Goal: Task Accomplishment & Management: Use online tool/utility

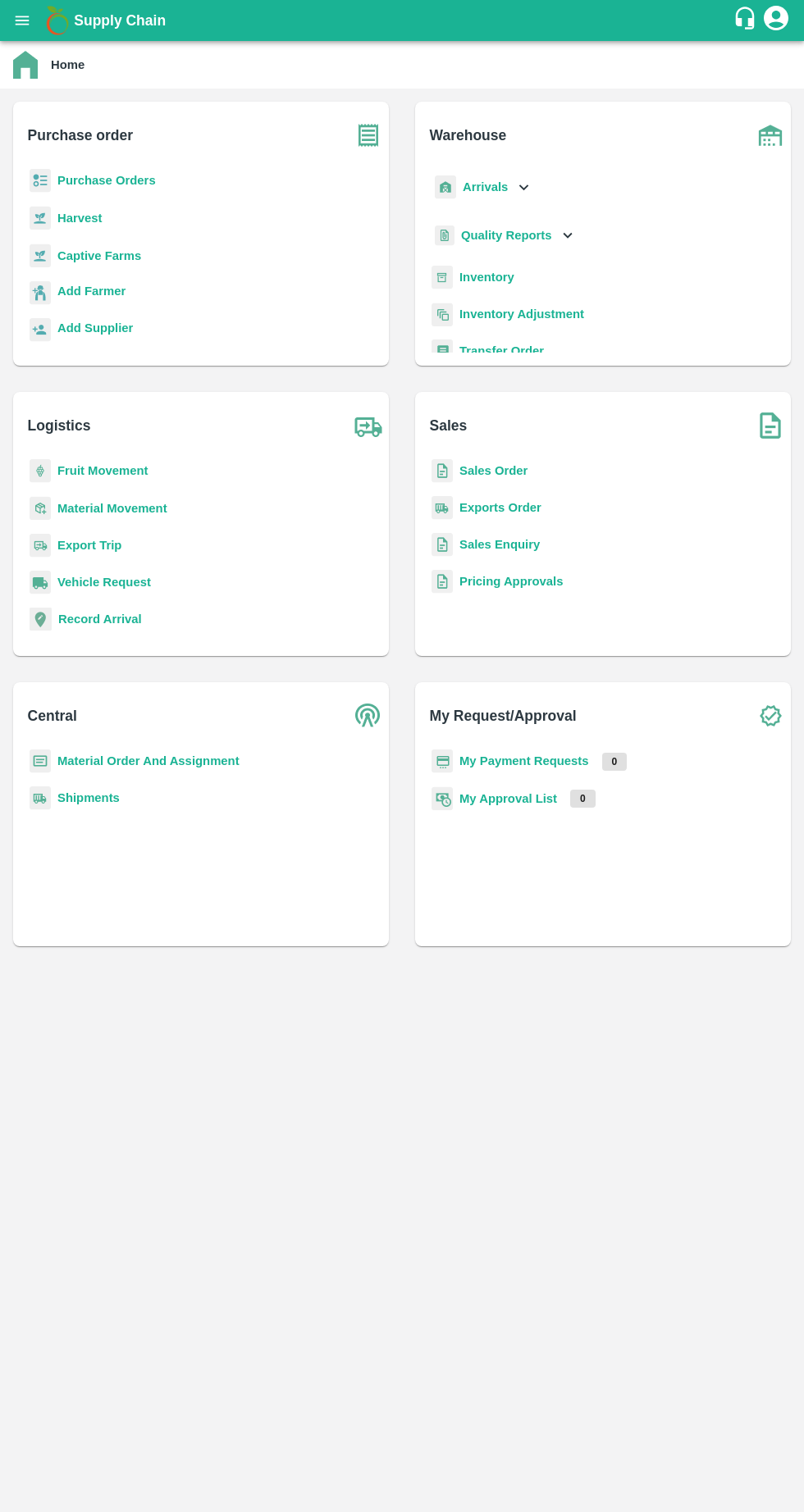
click at [97, 184] on b "Purchase Orders" at bounding box center [107, 180] width 99 height 13
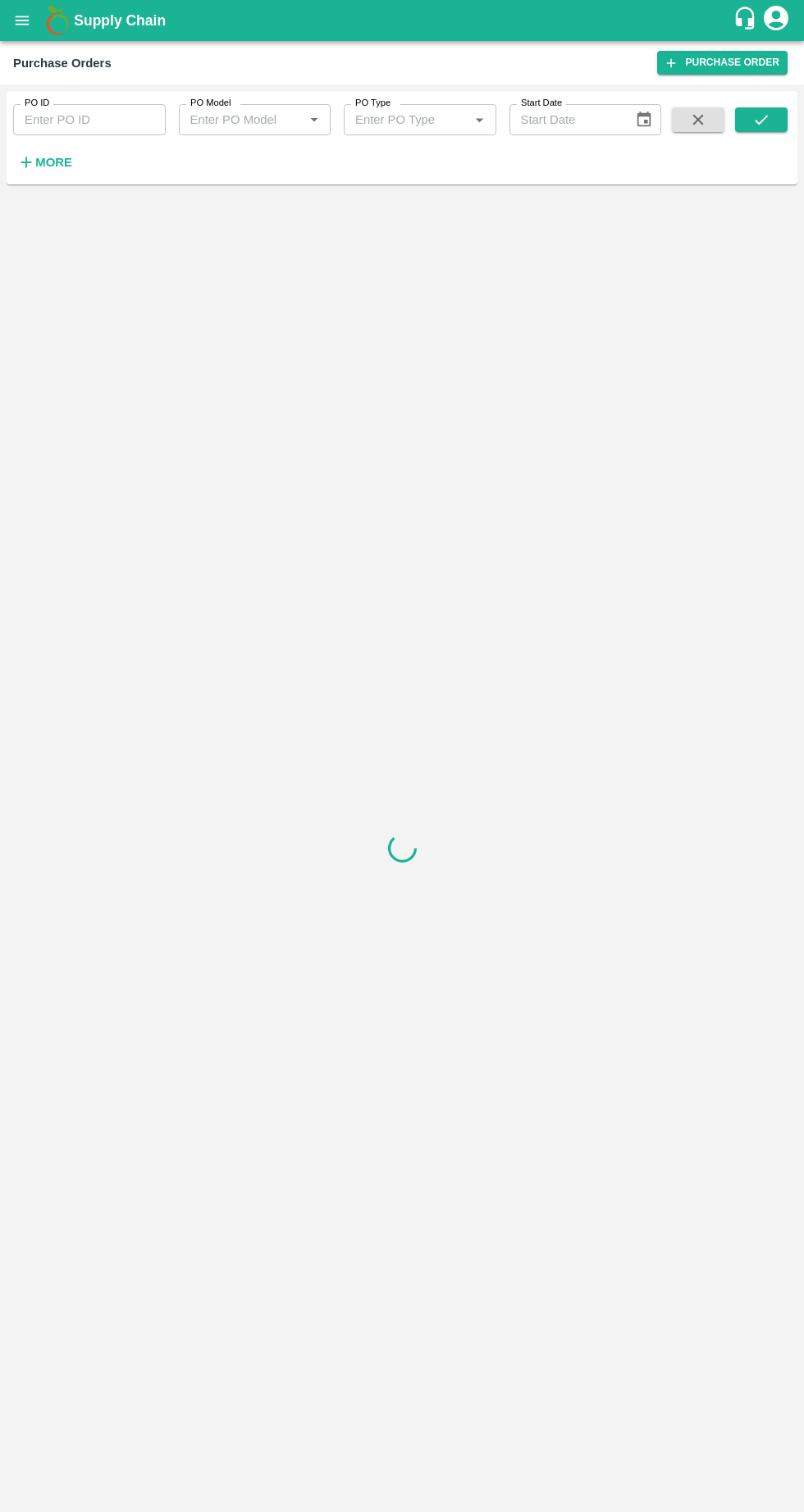
click at [44, 168] on strong "More" at bounding box center [53, 162] width 37 height 13
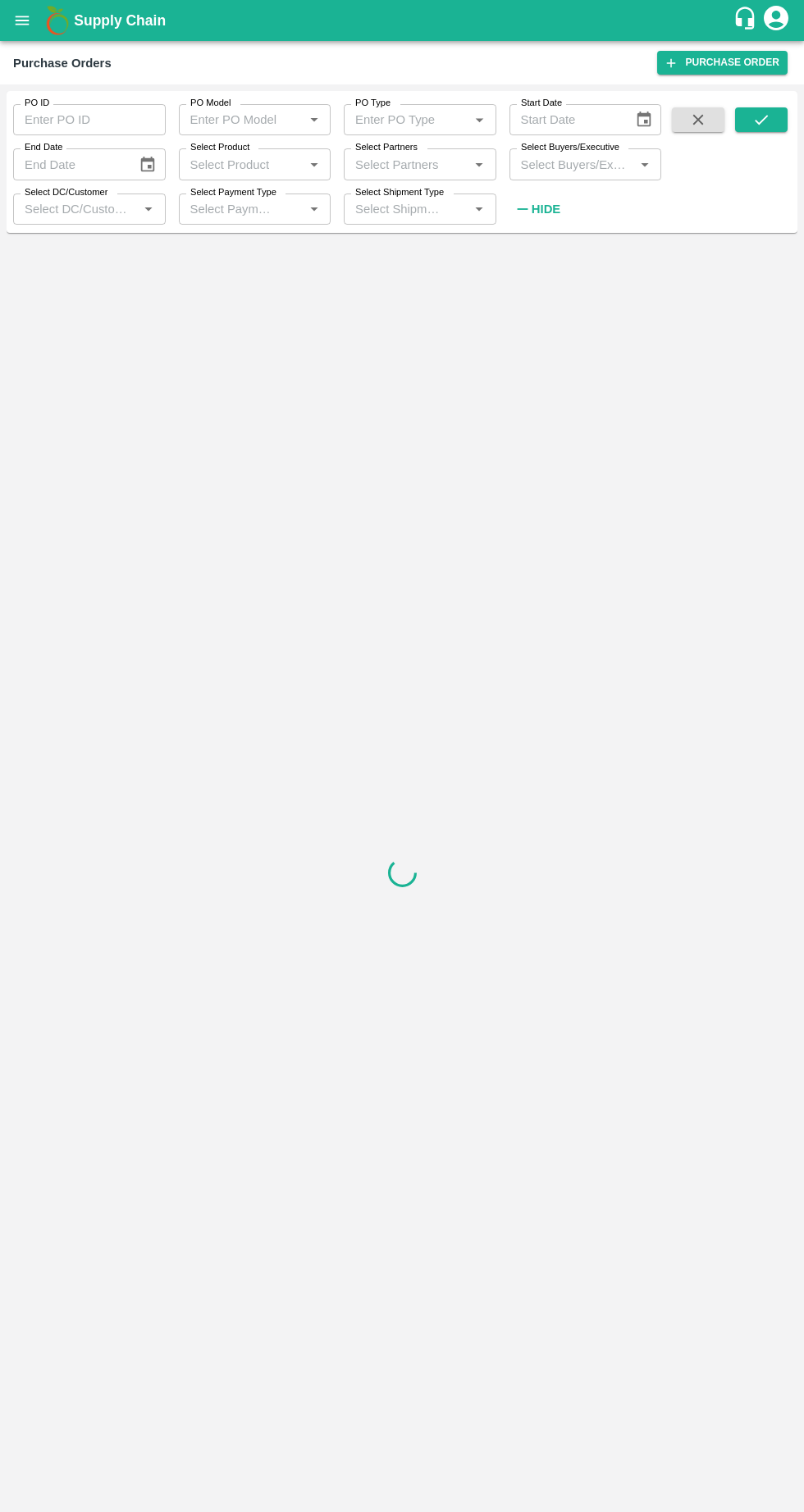
click at [556, 165] on input "Select Buyers/Executive" at bounding box center [572, 165] width 115 height 22
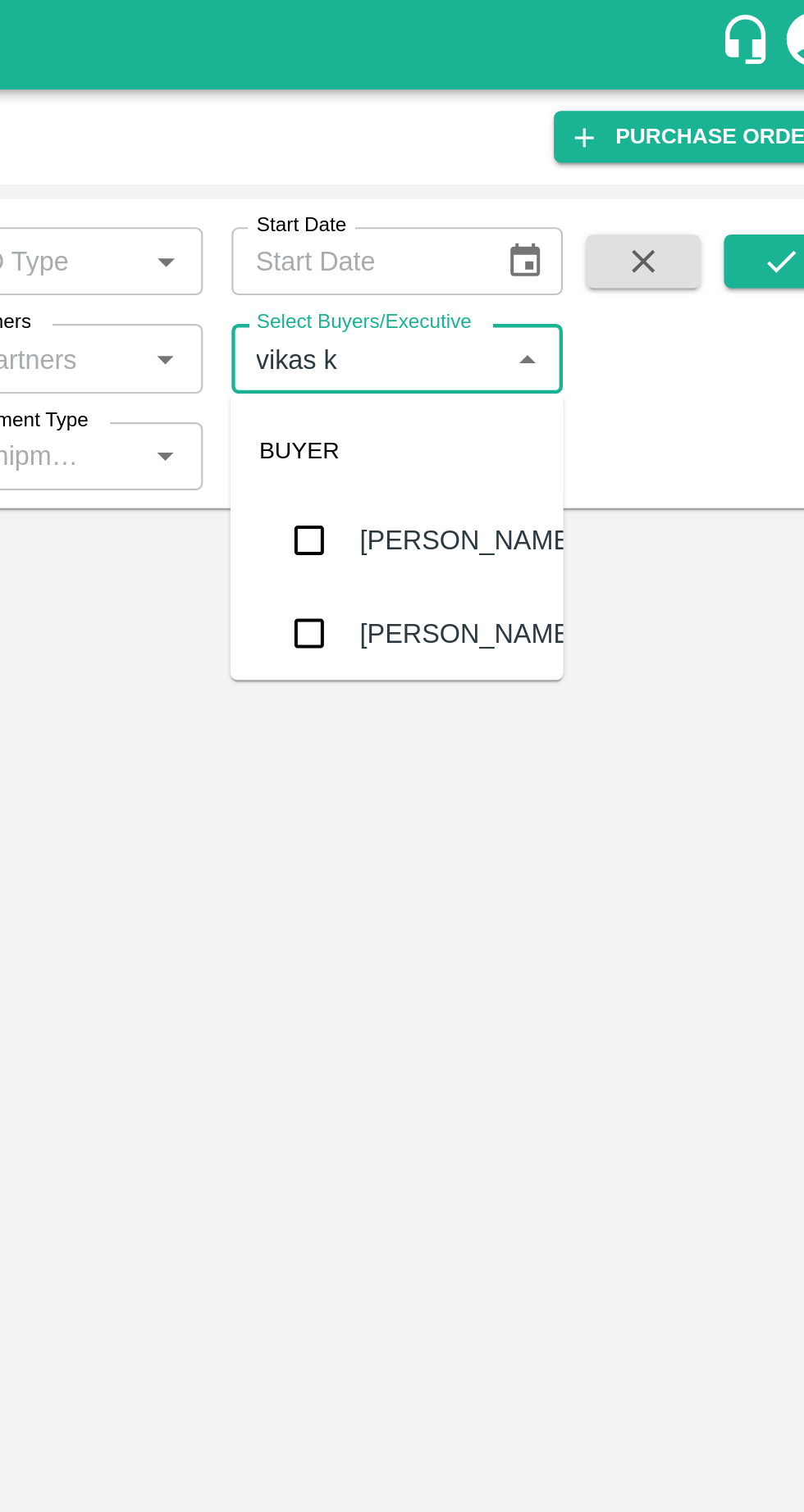
type input "vikas ko"
click at [549, 246] on input "checkbox" at bounding box center [544, 247] width 33 height 33
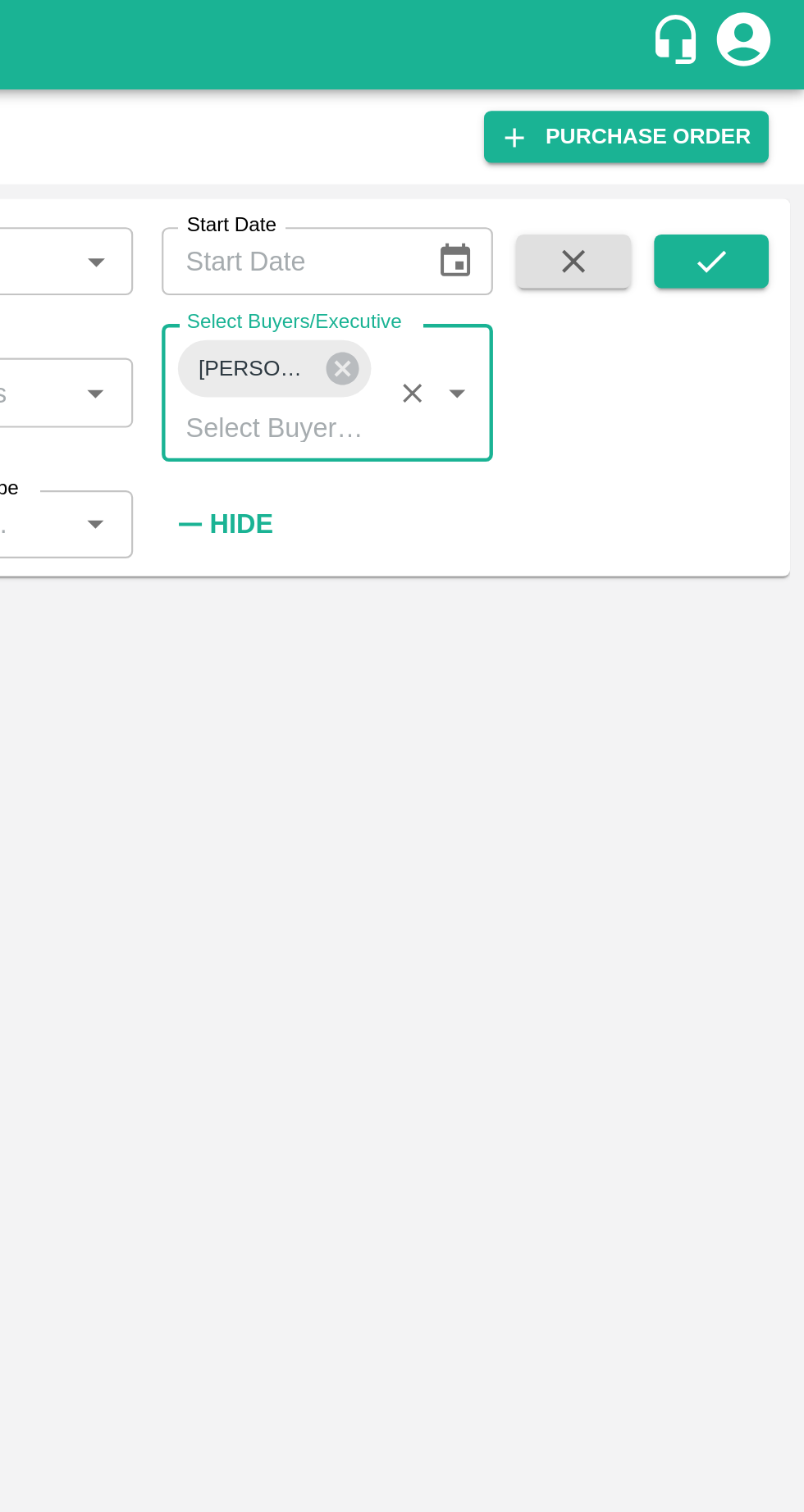
click at [760, 123] on icon "submit" at bounding box center [761, 119] width 13 height 10
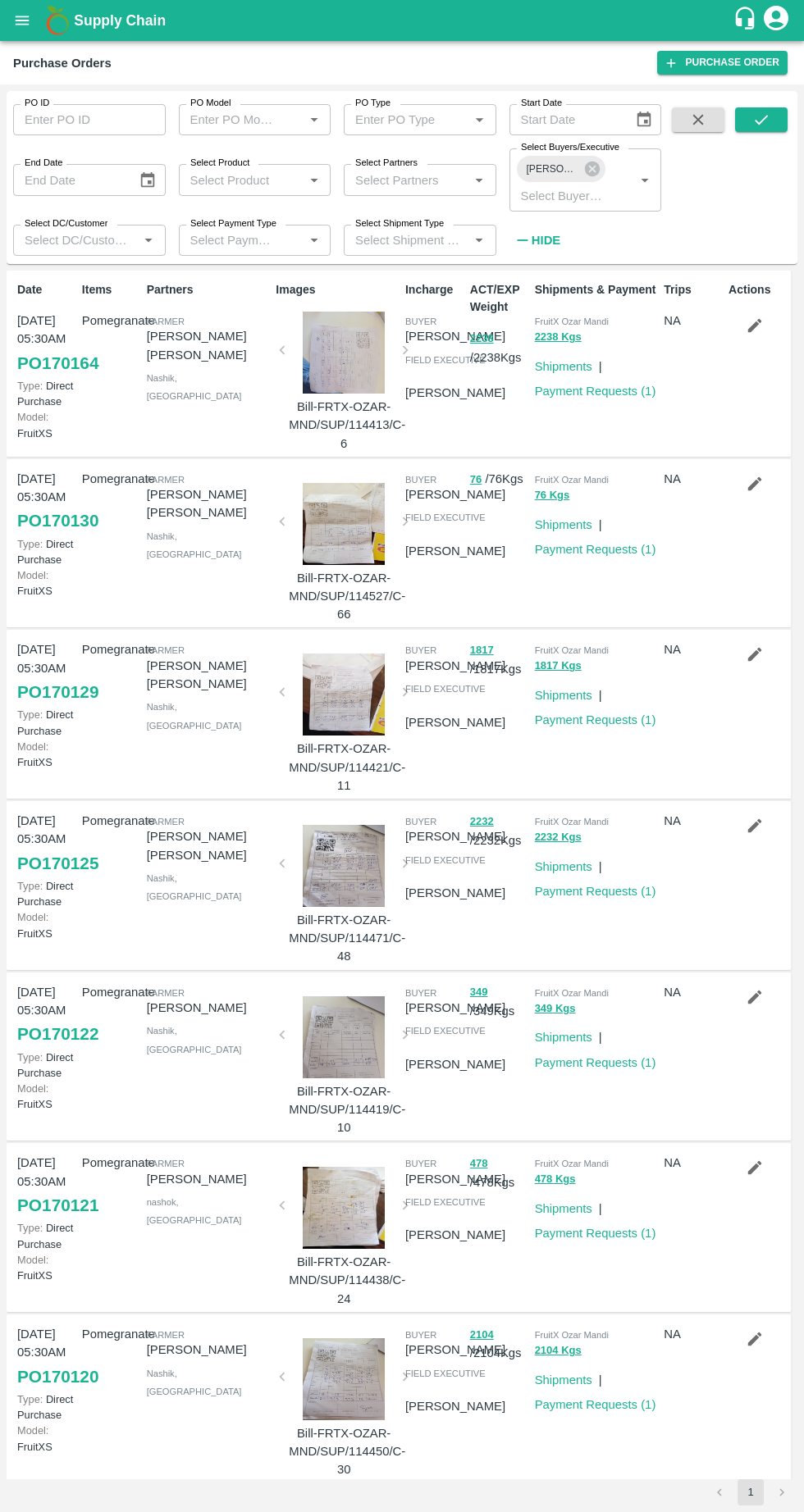
click at [778, 114] on button "submit" at bounding box center [761, 119] width 53 height 24
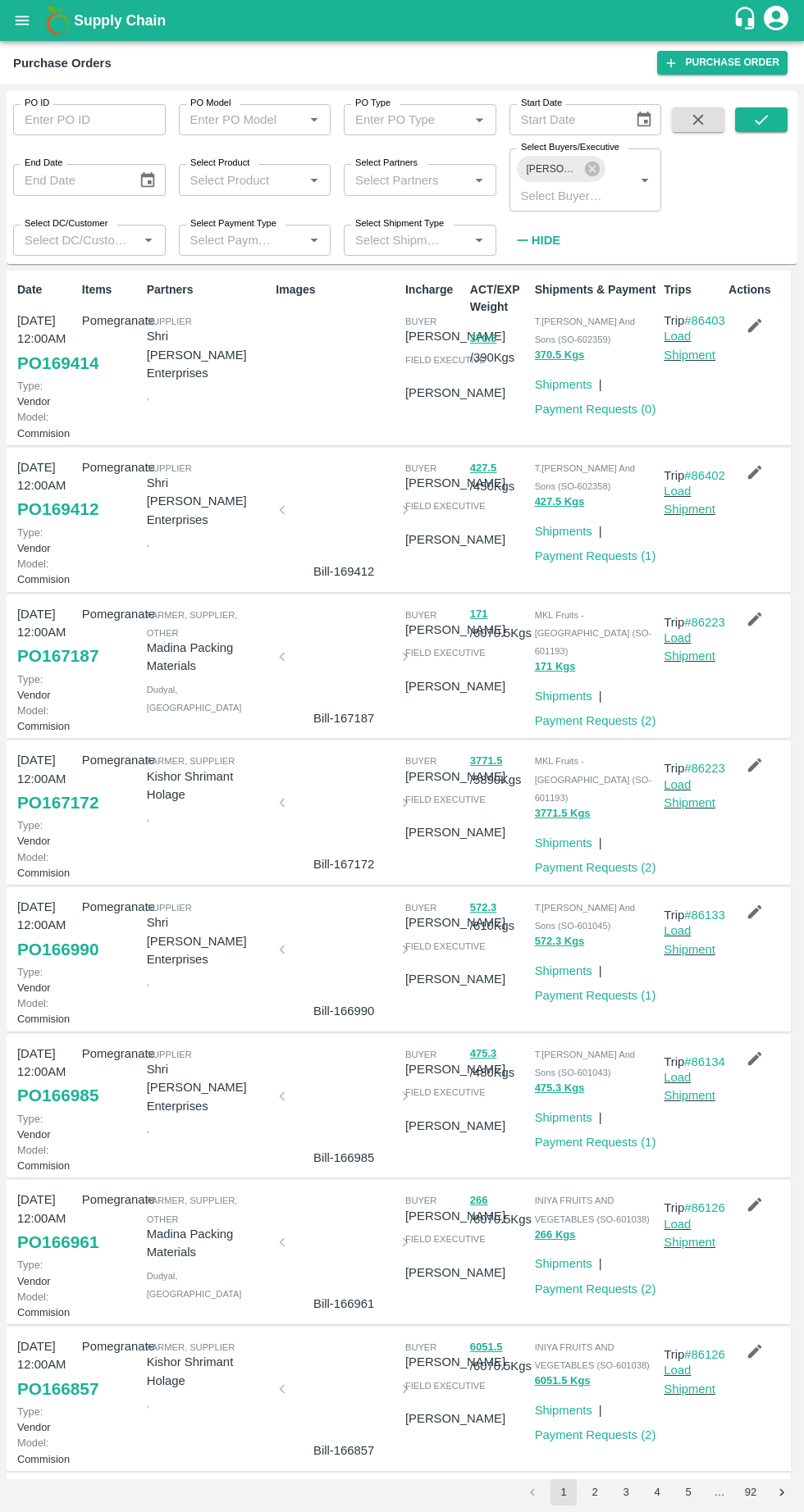
click at [48, 376] on link "PO 169414" at bounding box center [58, 363] width 81 height 29
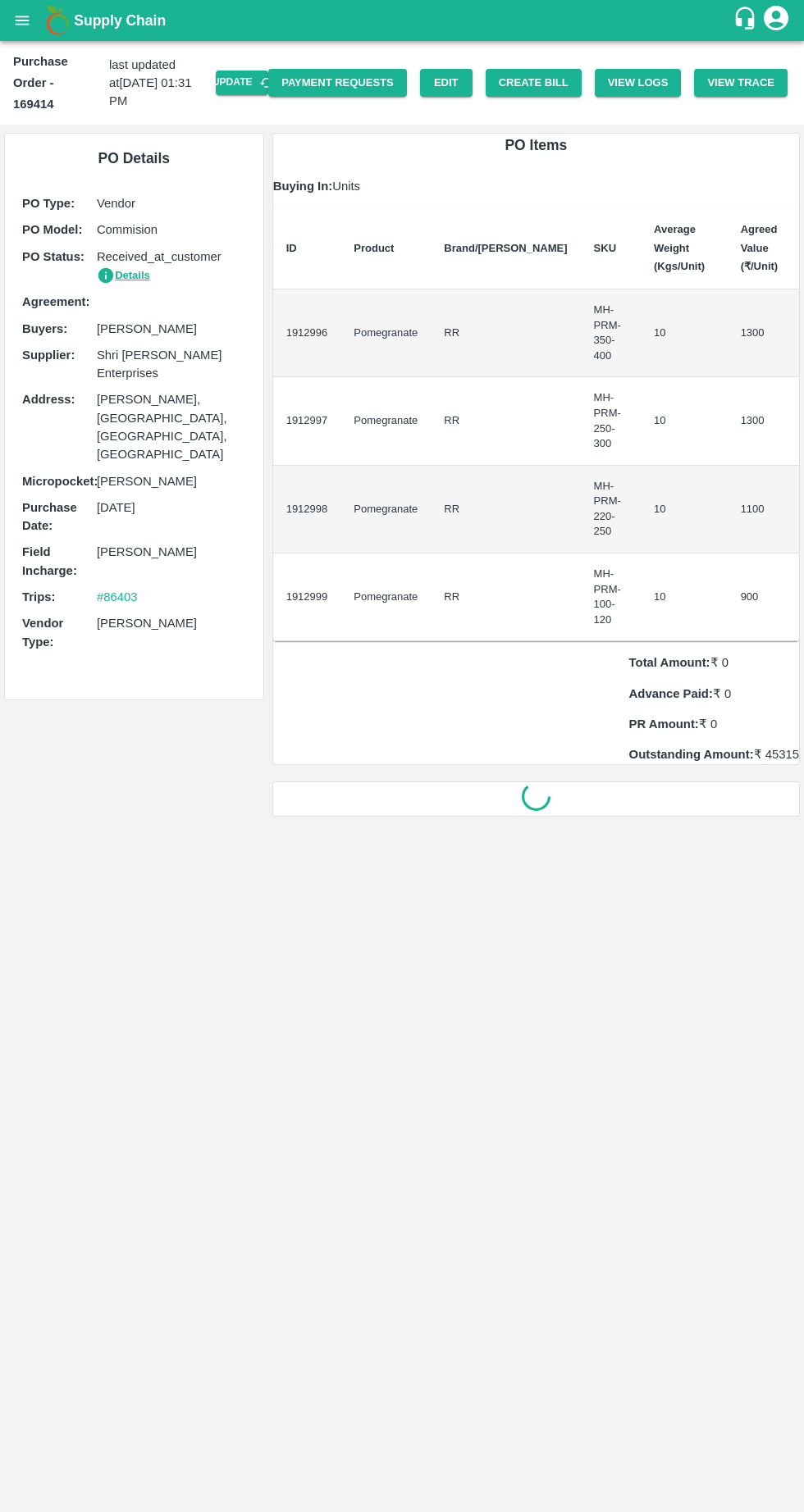
click at [562, 68] on button "Create Bill" at bounding box center [533, 83] width 96 height 28
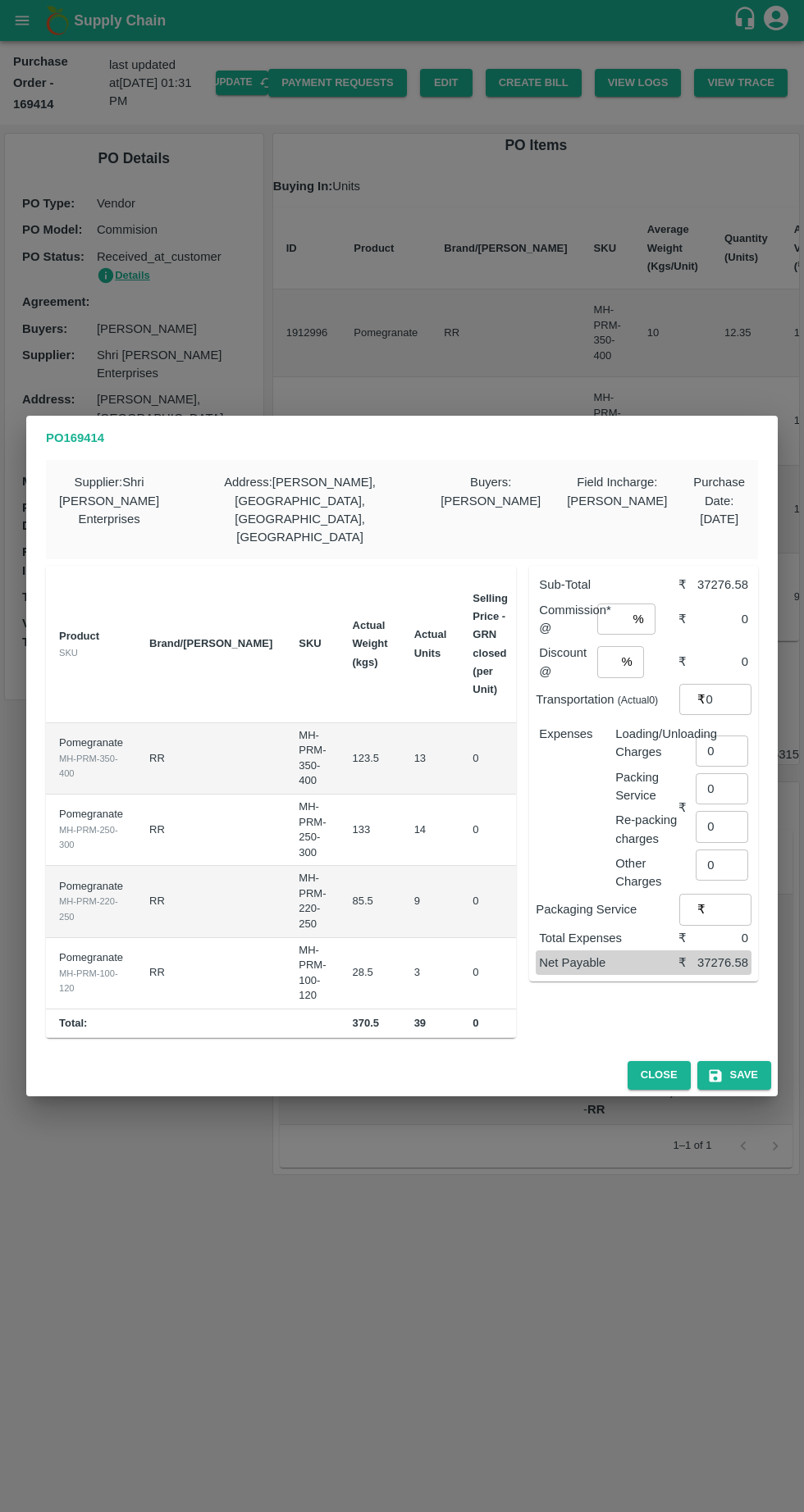
click at [618, 603] on input "number" at bounding box center [611, 618] width 29 height 31
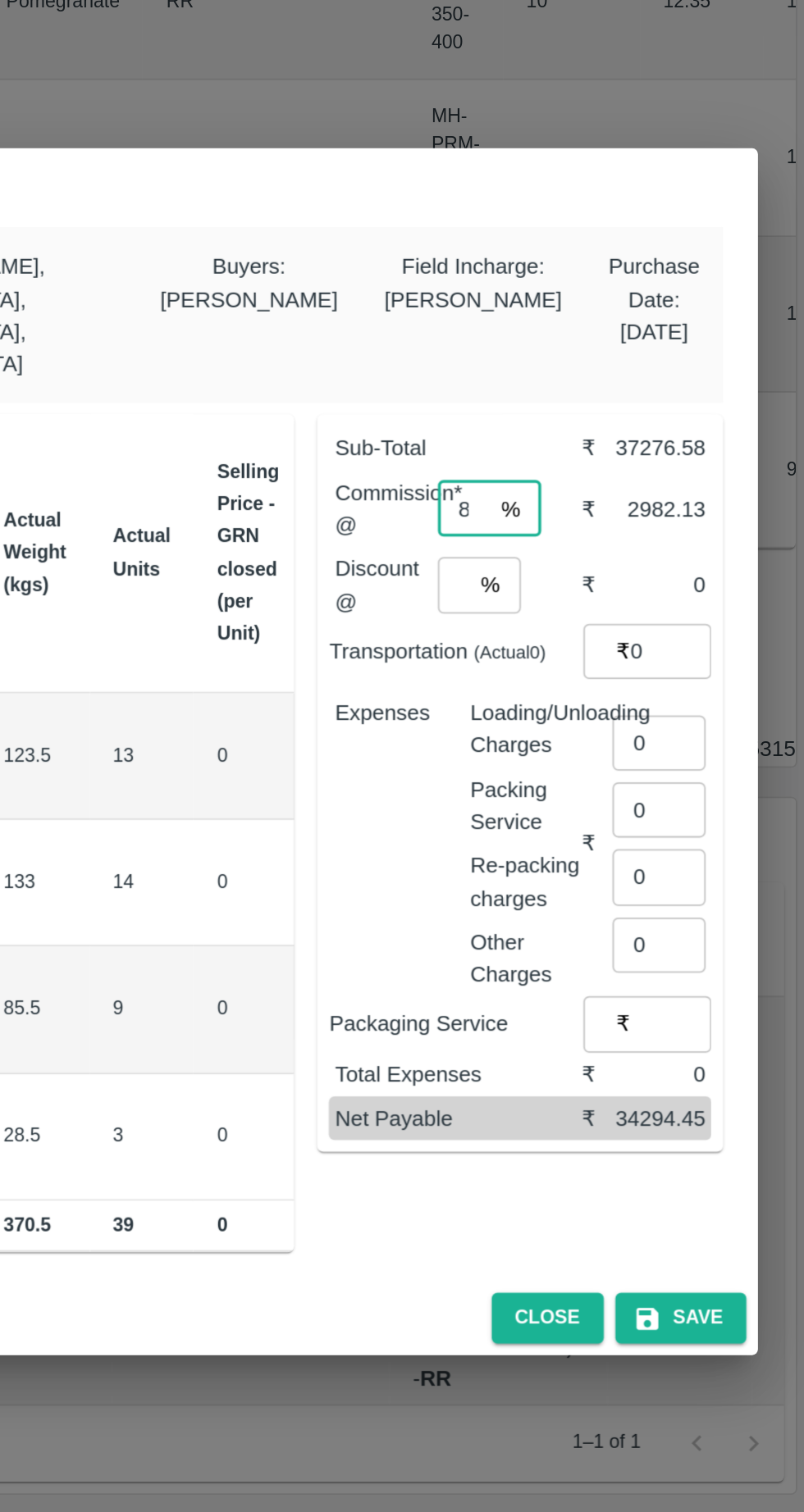
type input "8"
click at [613, 646] on input "number" at bounding box center [605, 661] width 18 height 31
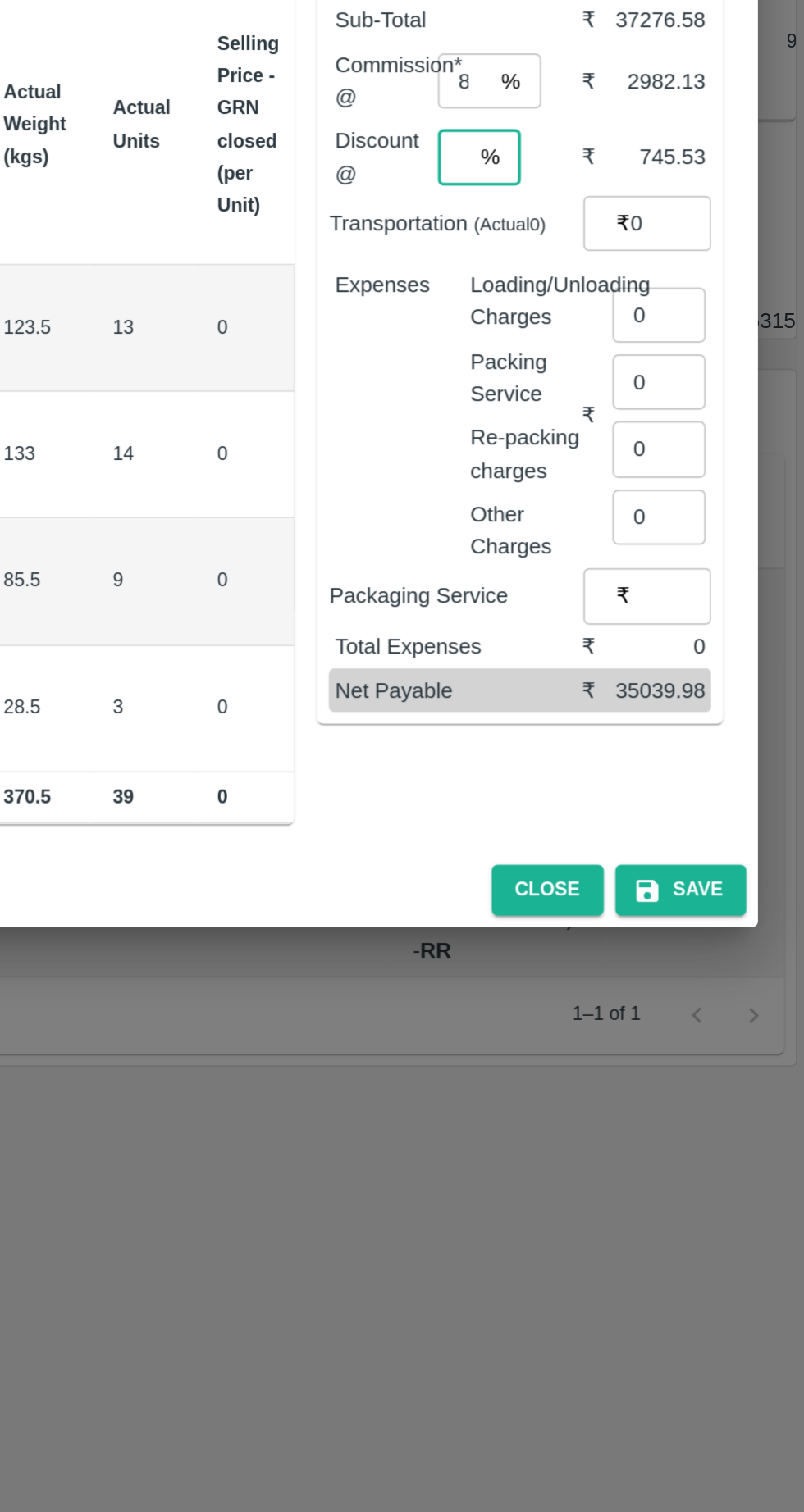
type input "2"
click at [718, 684] on input "0" at bounding box center [728, 699] width 46 height 31
type input "2340"
click at [723, 735] on input "0" at bounding box center [721, 750] width 53 height 31
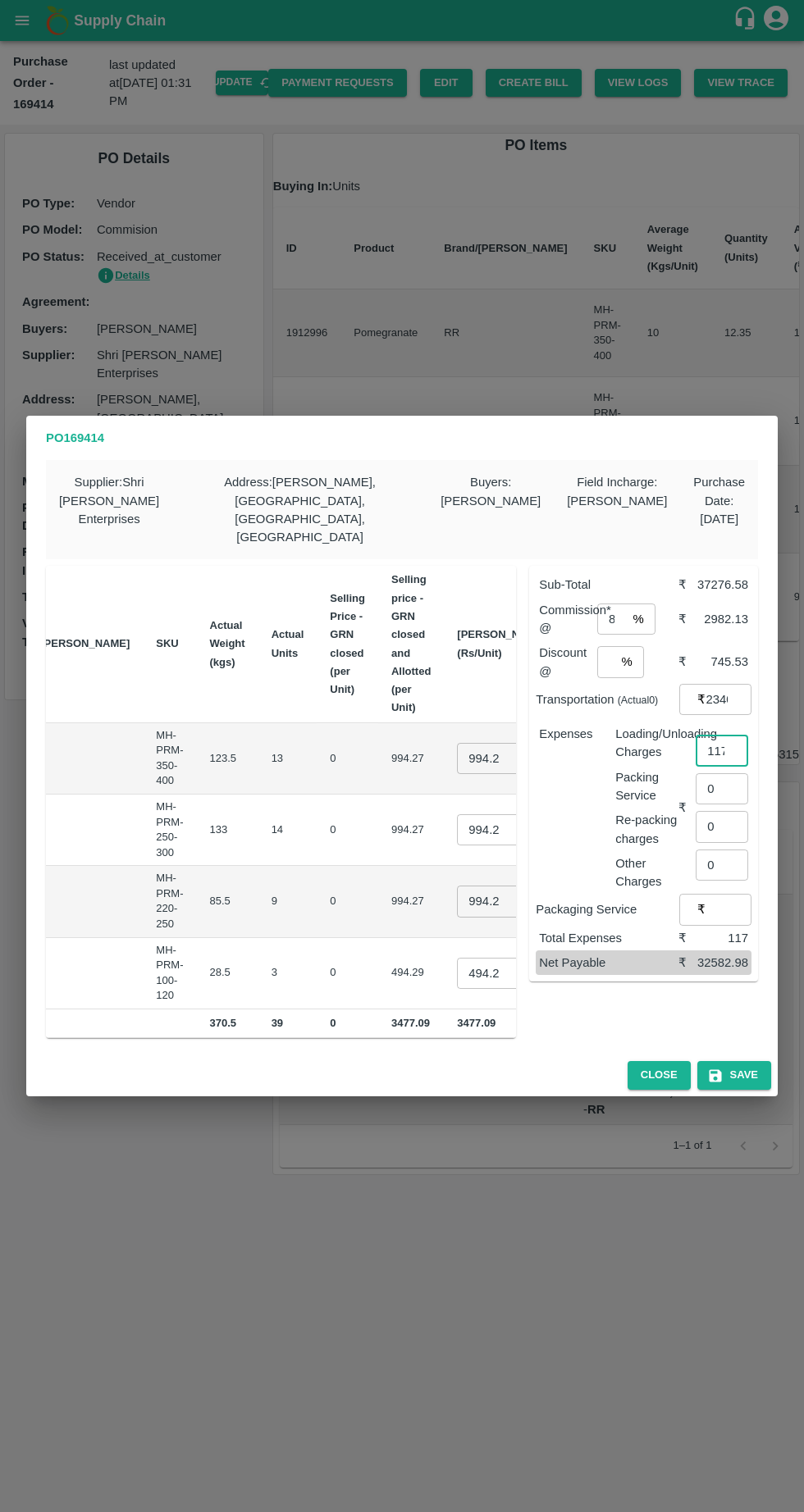
scroll to position [0, 159]
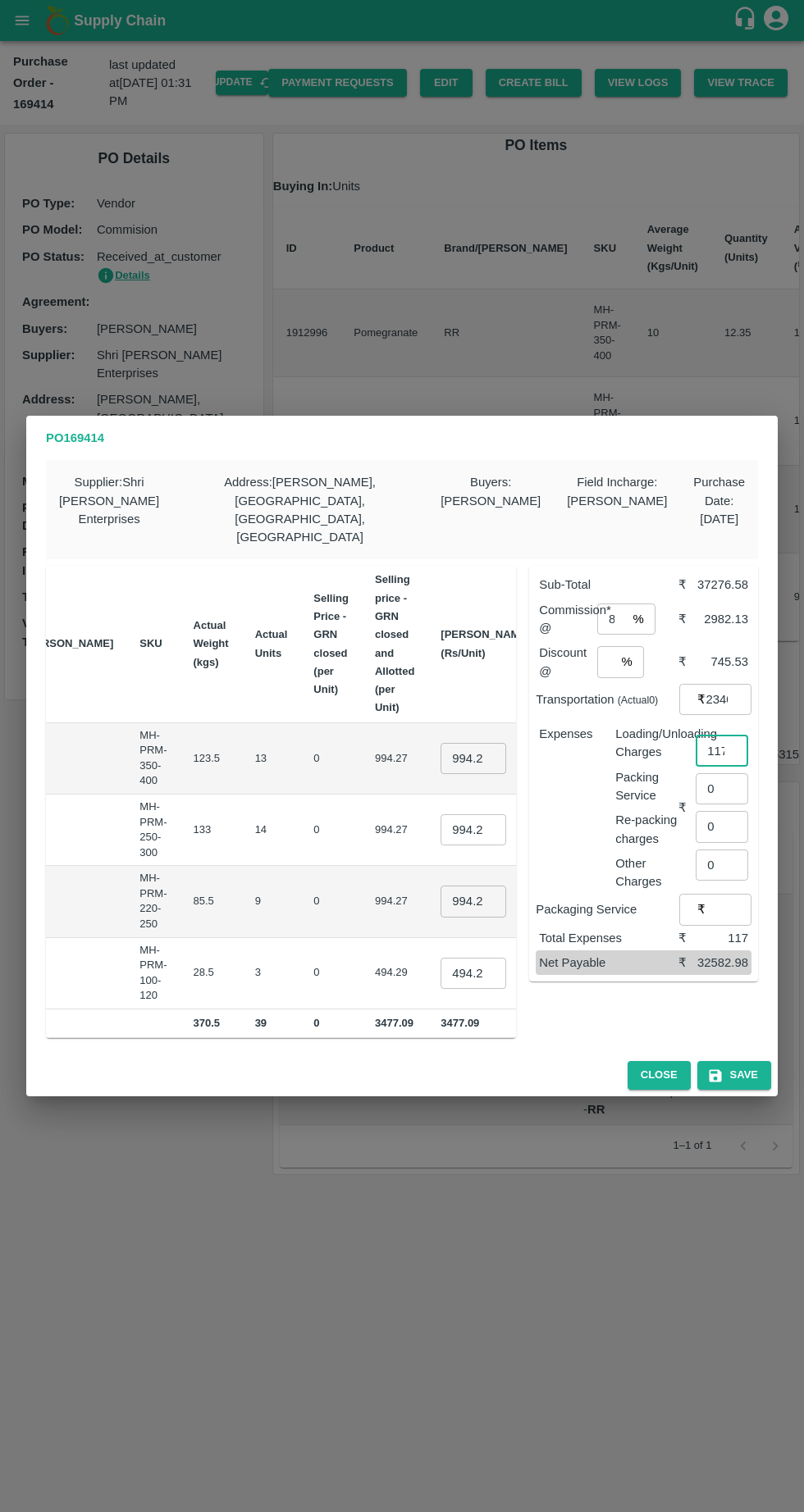
type input "117"
click at [440, 743] on input "994.27" at bounding box center [473, 758] width 66 height 31
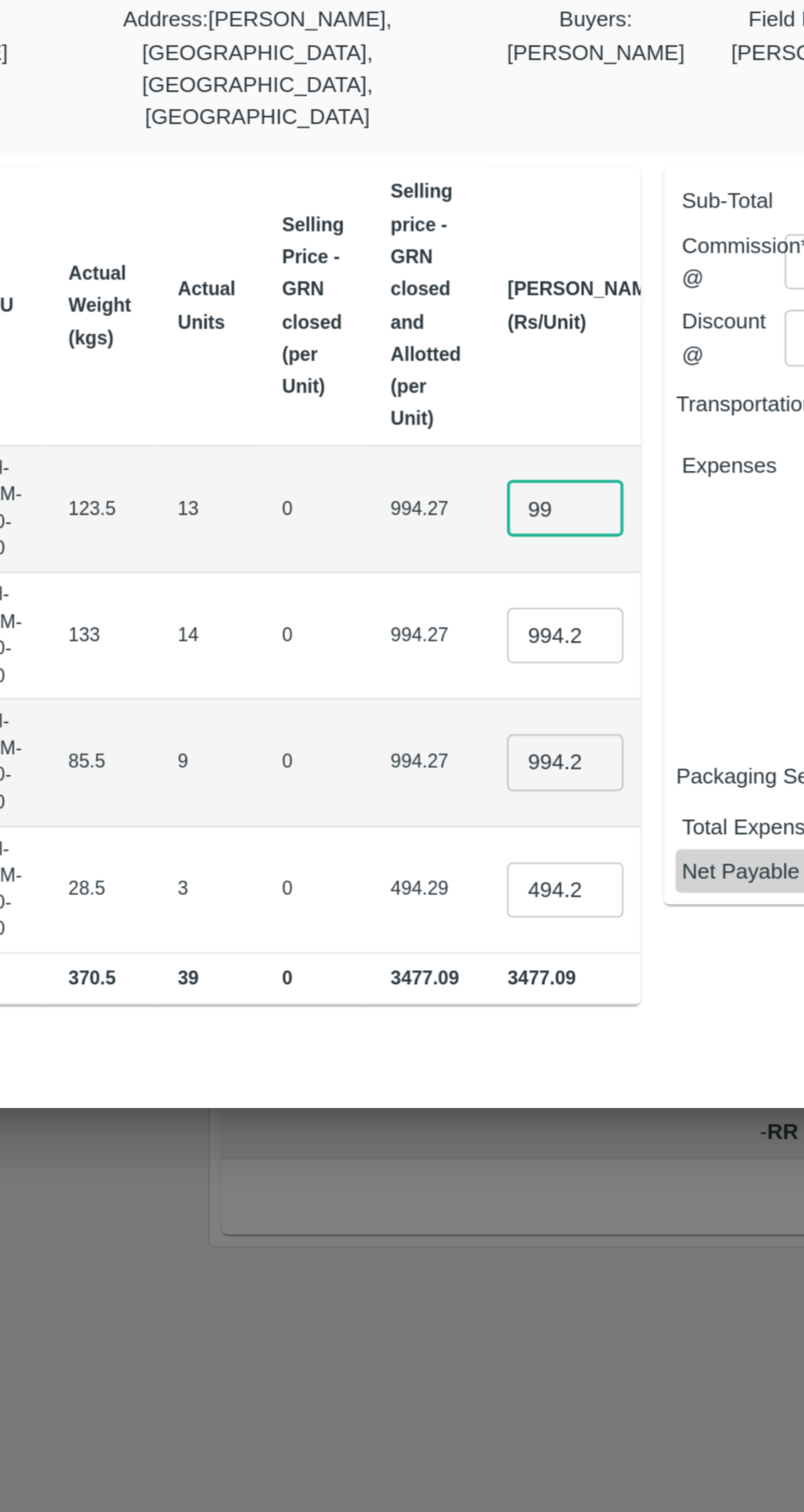
scroll to position [0, 0]
type input "9"
type input "1200"
click at [440, 814] on input "994.27" at bounding box center [473, 830] width 66 height 31
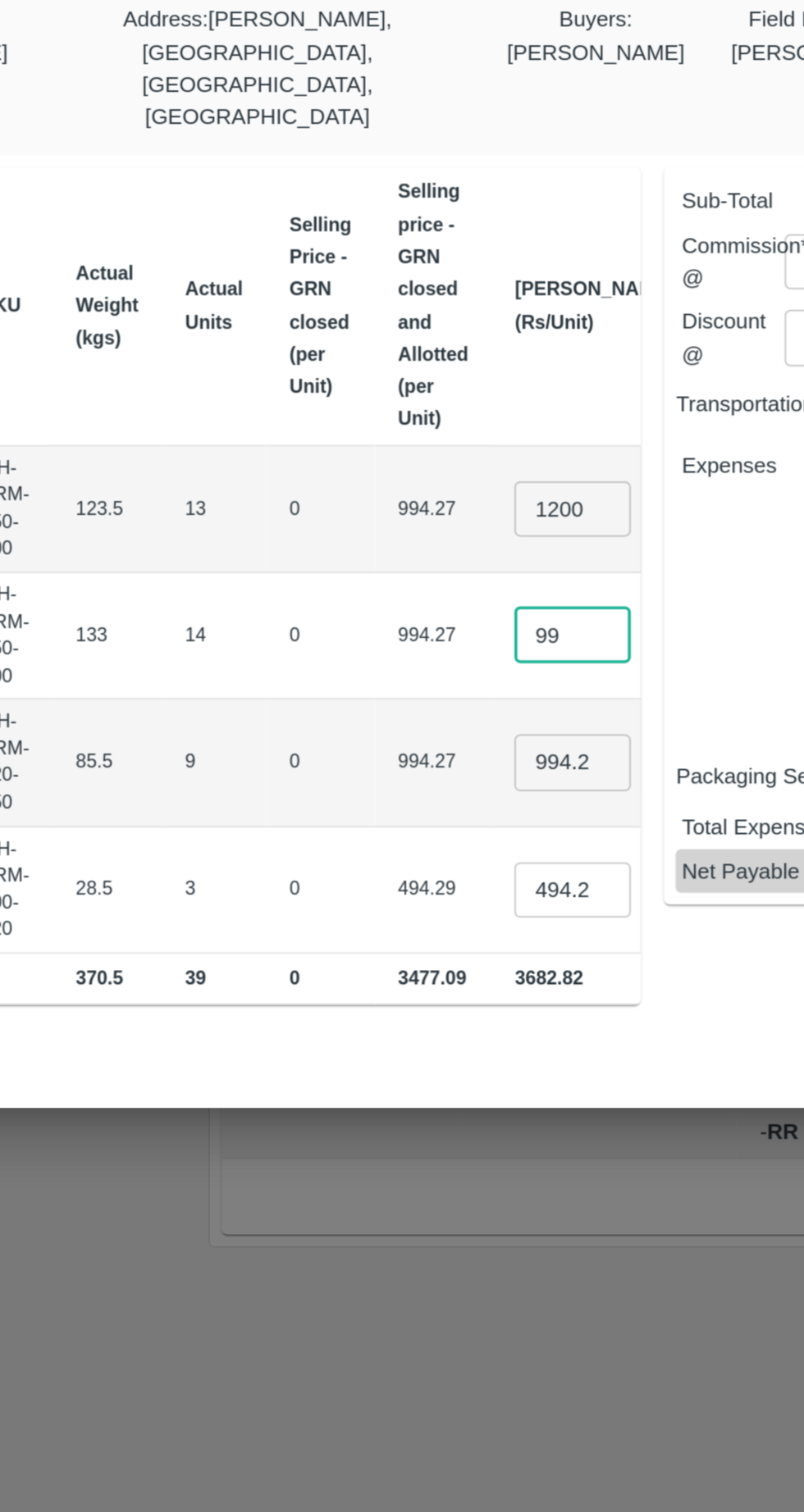
type input "9"
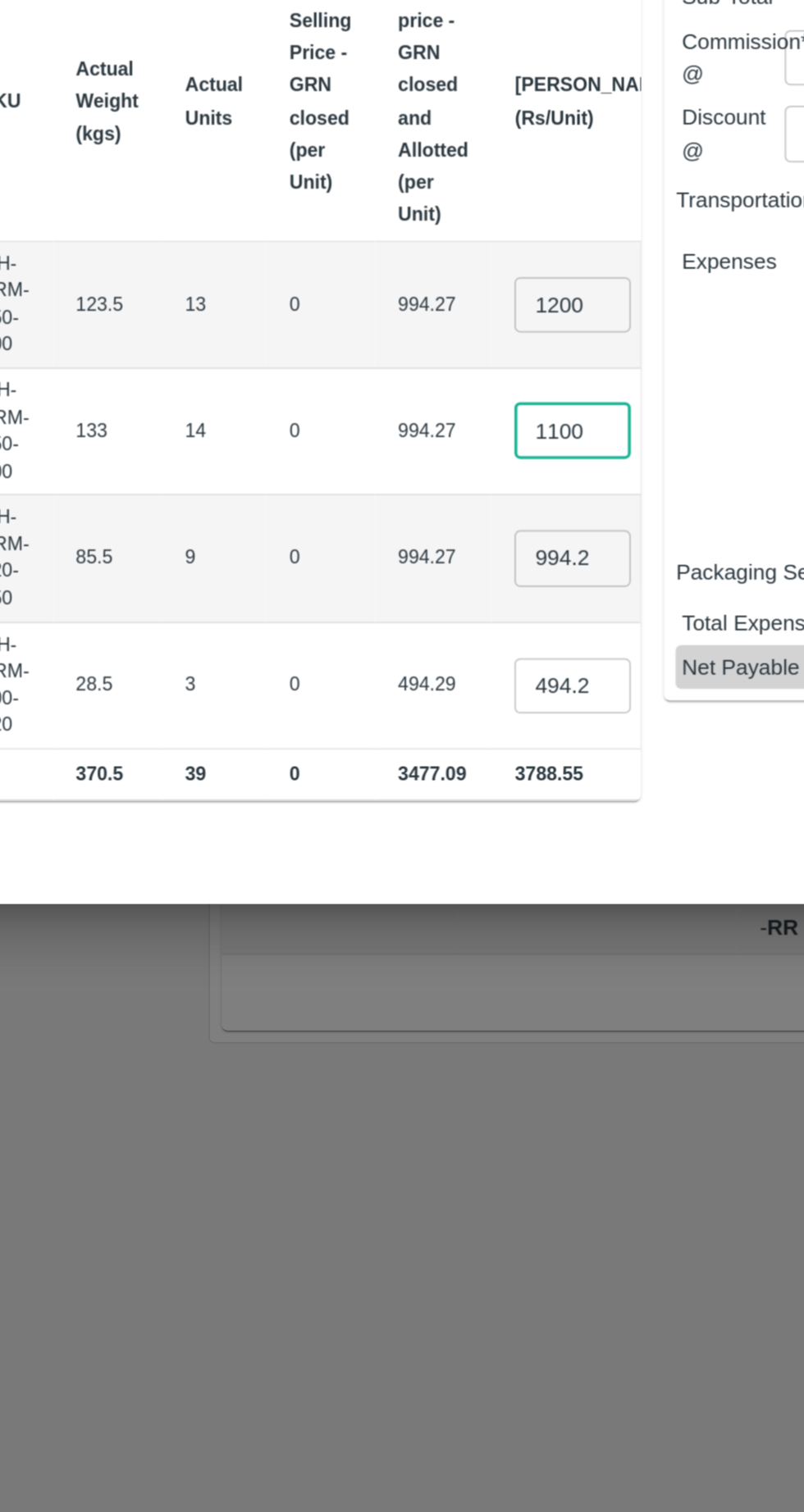
type input "1100"
click at [445, 885] on input "994.27" at bounding box center [477, 901] width 66 height 31
type input "9"
type input "1000"
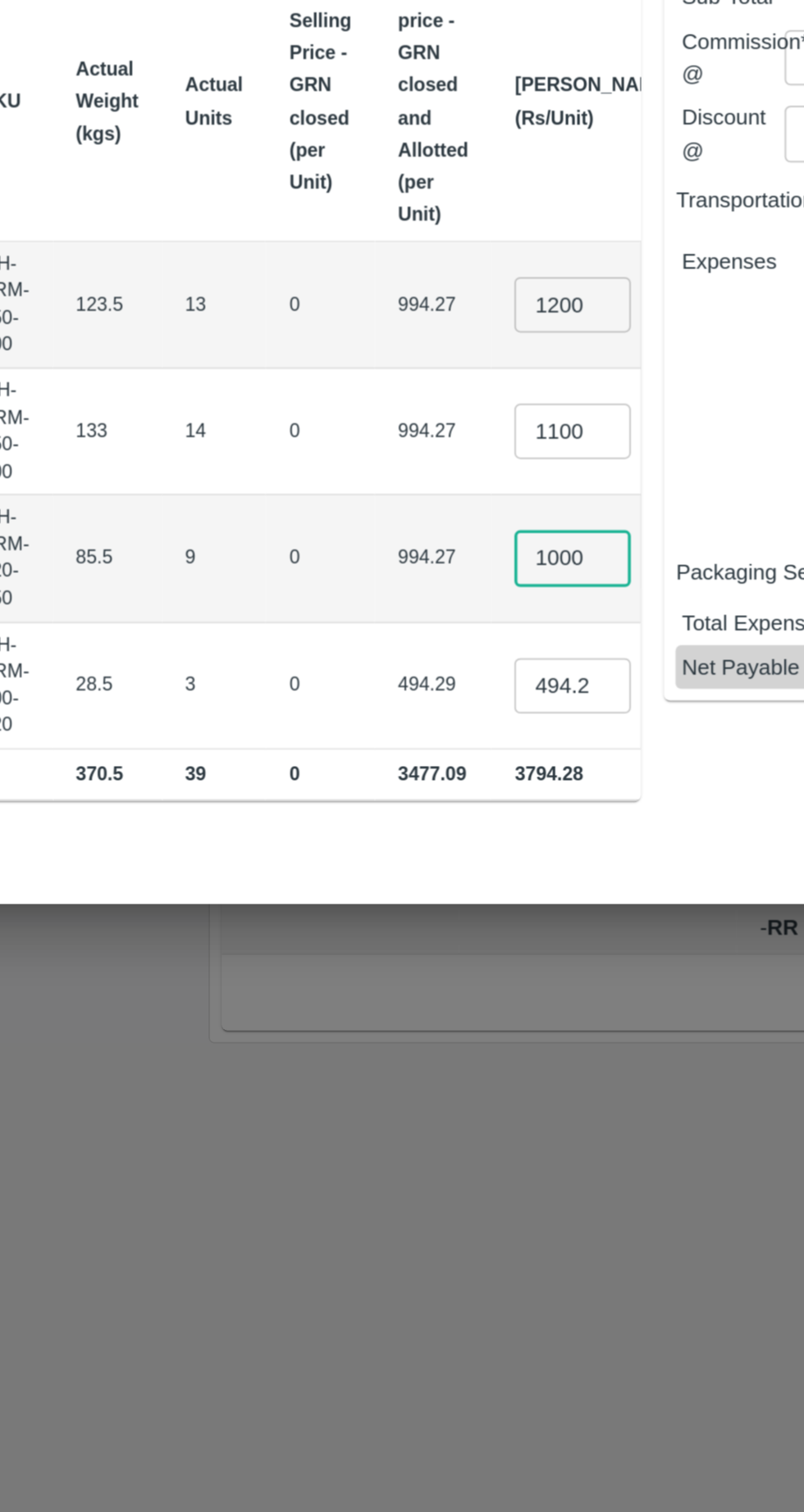
click at [445, 957] on input "494.285" at bounding box center [477, 972] width 66 height 31
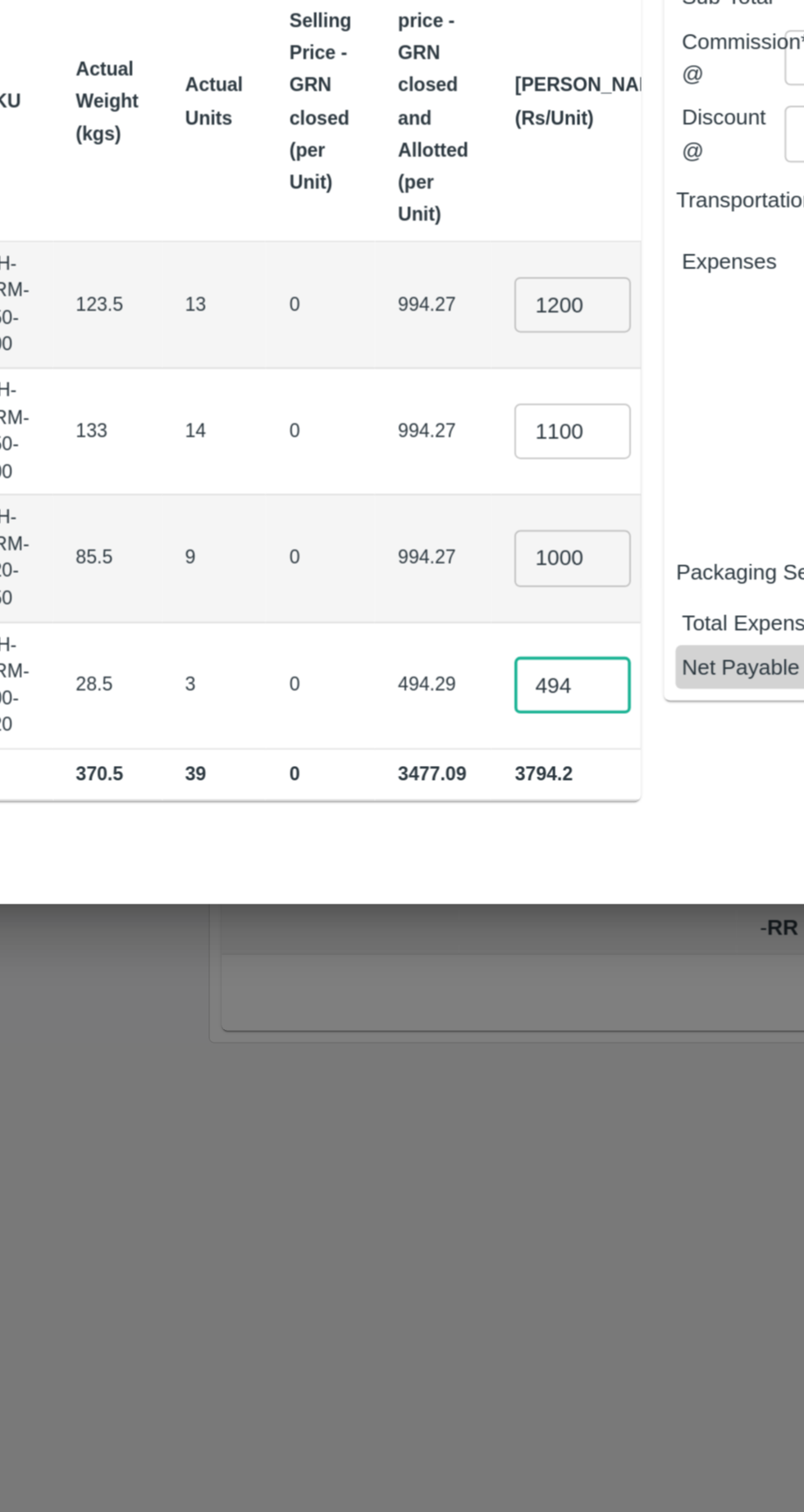
scroll to position [0, 145]
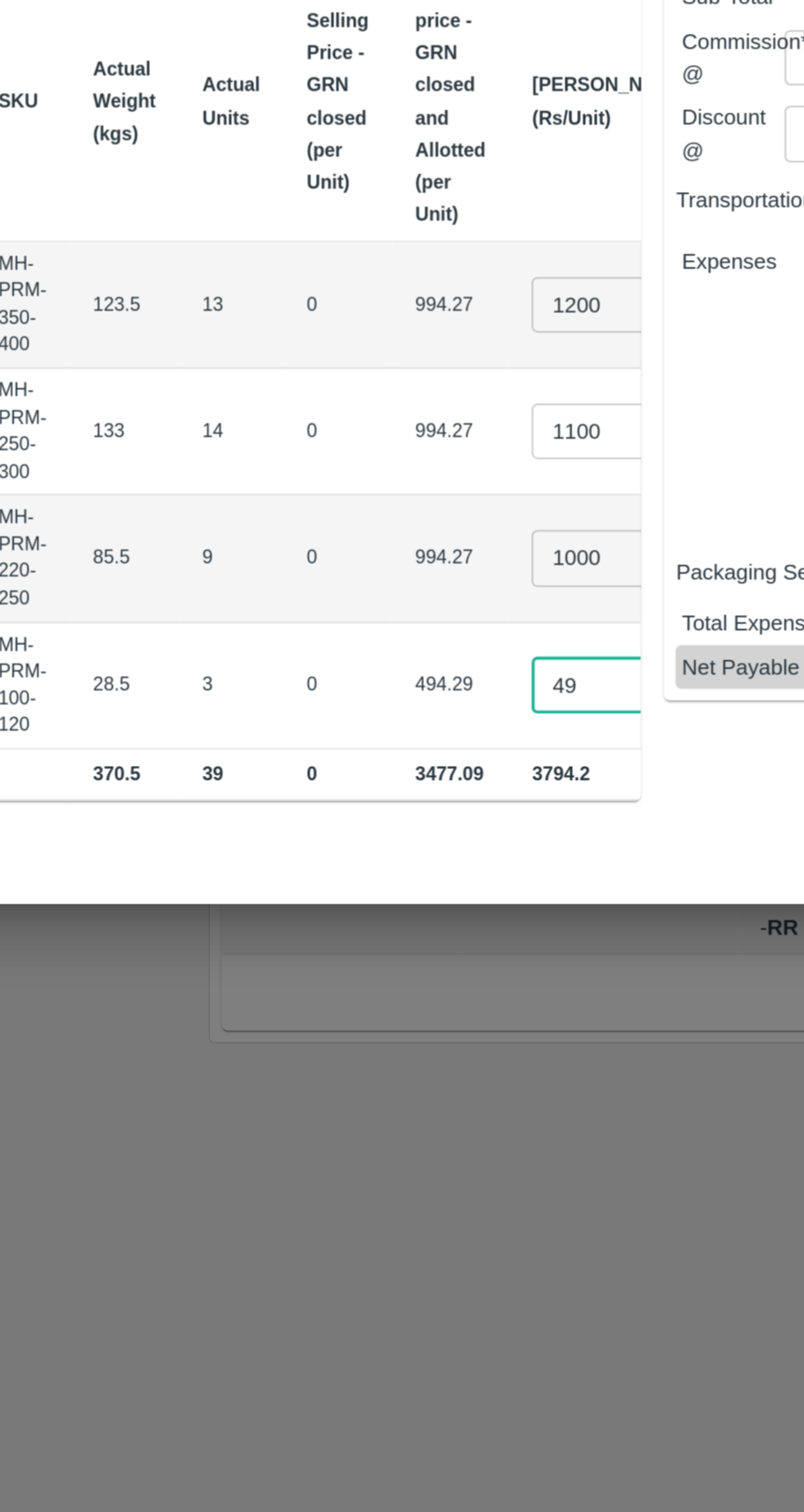
type input "4"
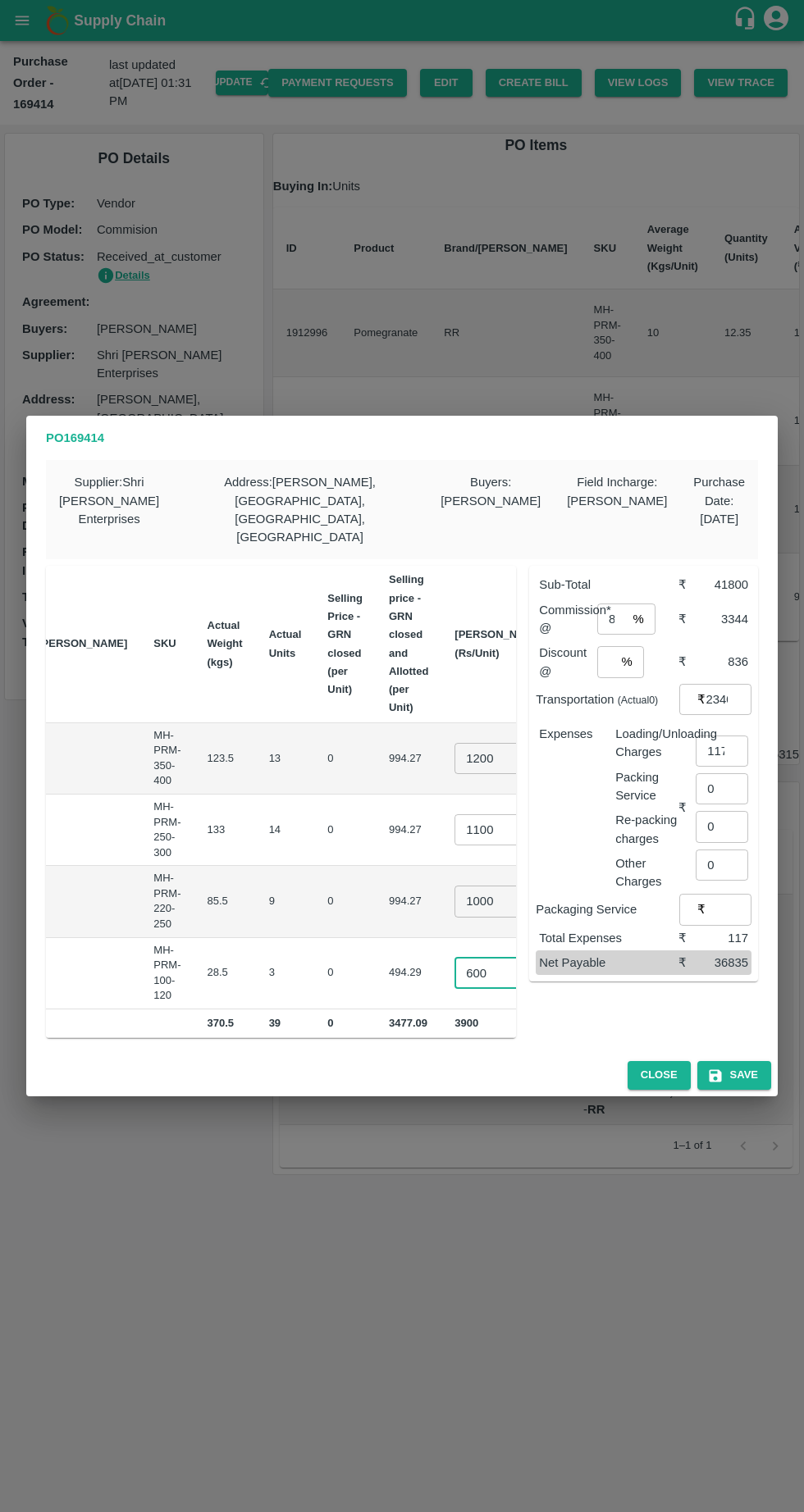
type input "600"
click at [770, 1061] on button "Save" at bounding box center [734, 1075] width 74 height 28
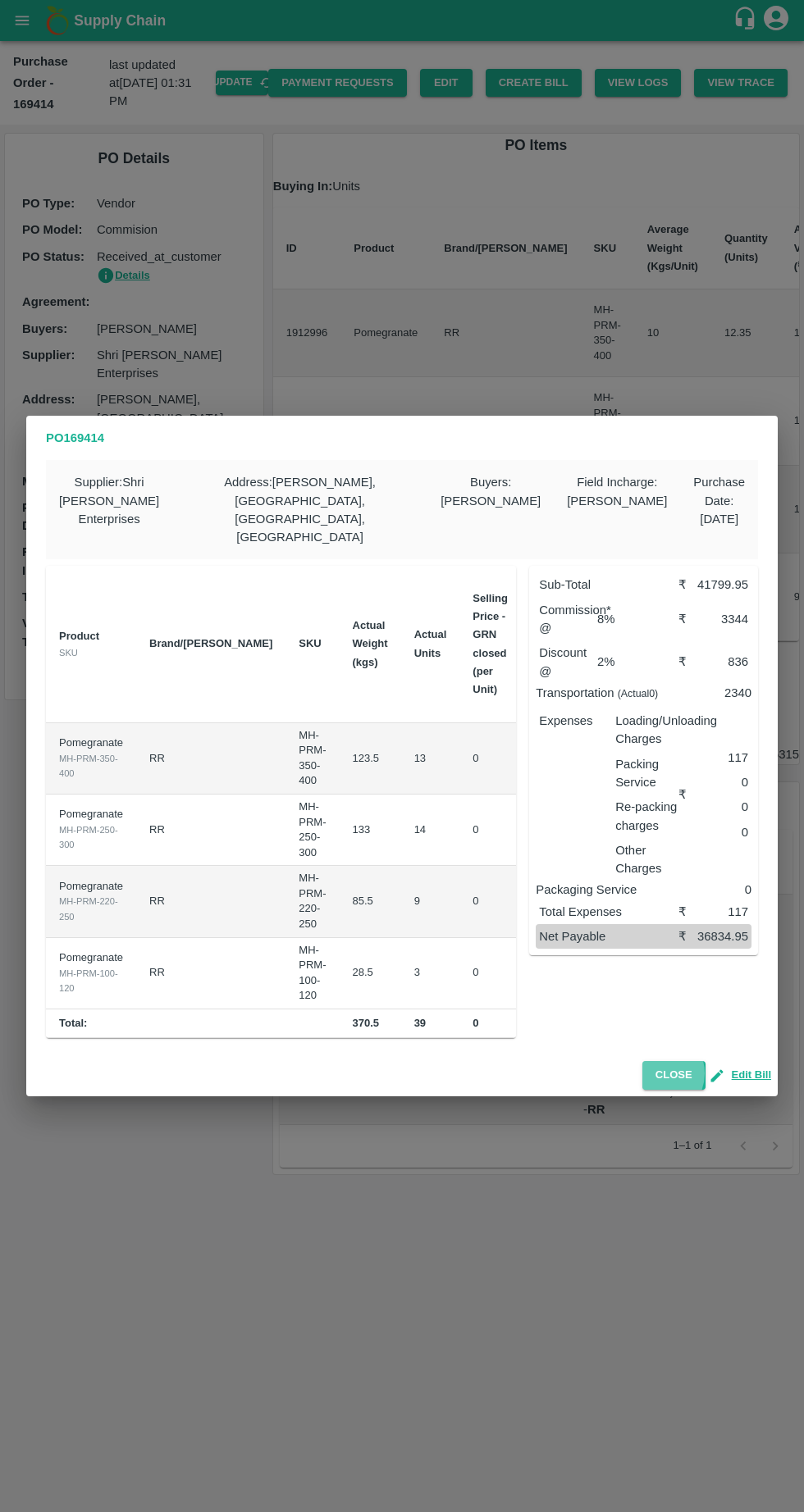
click at [664, 1061] on button "Close" at bounding box center [674, 1075] width 64 height 28
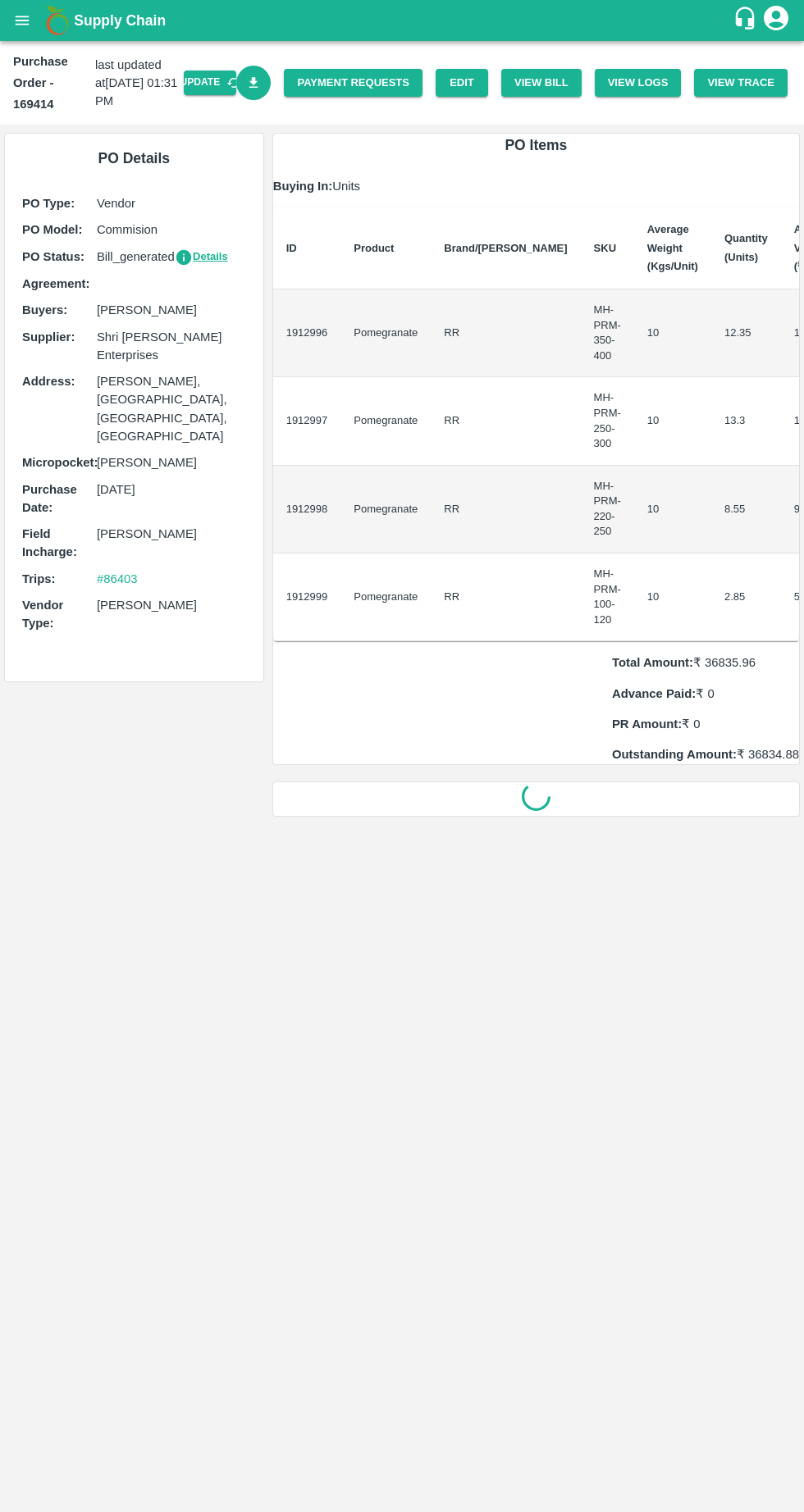
click at [258, 82] on icon "Download Bill" at bounding box center [253, 82] width 9 height 11
